Goal: Find specific page/section: Find specific page/section

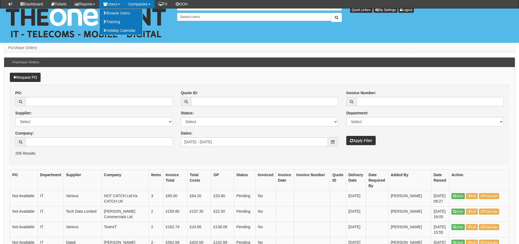
scroll to position [354, 0]
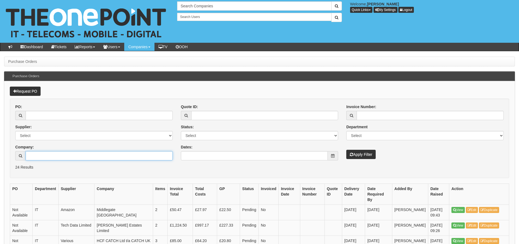
click at [78, 155] on input "Company:" at bounding box center [99, 155] width 147 height 9
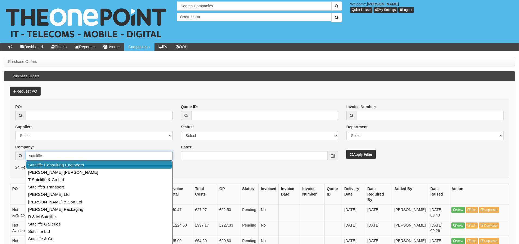
click at [77, 164] on link "Sutcliffe Consulting Engineers" at bounding box center [99, 165] width 146 height 8
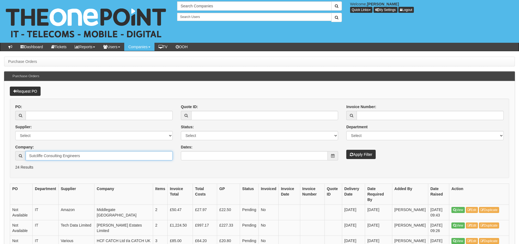
type input "Sutcliffe Consulting Engineers"
click at [358, 155] on button "Apply Filter" at bounding box center [360, 154] width 29 height 9
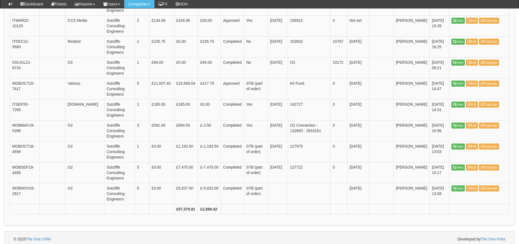
scroll to position [825, 0]
